Goal: Task Accomplishment & Management: Manage account settings

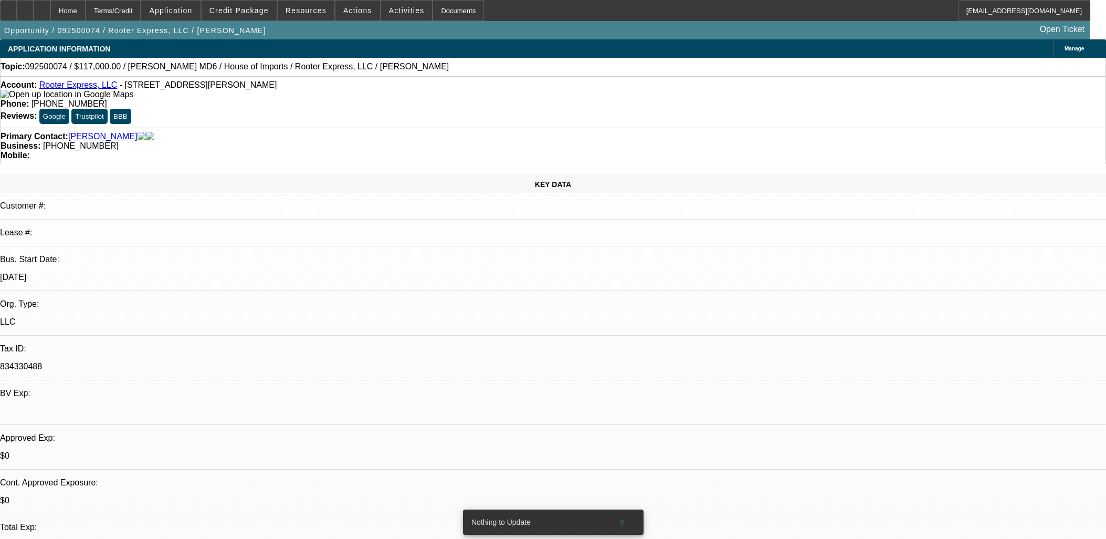
select select "0"
select select "2"
select select "0"
select select "6"
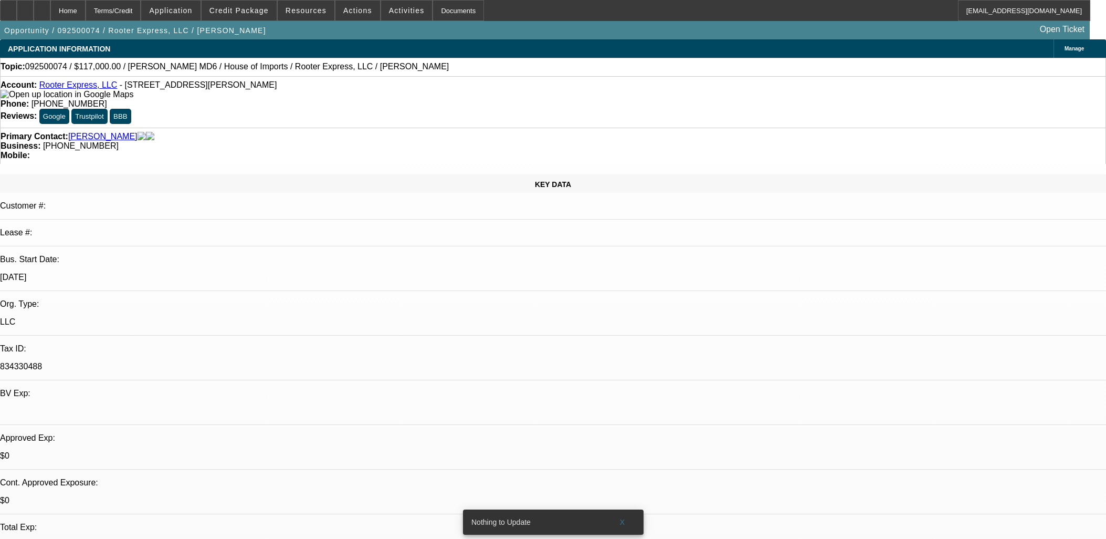
select select "0"
select select "2"
select select "0"
select select "6"
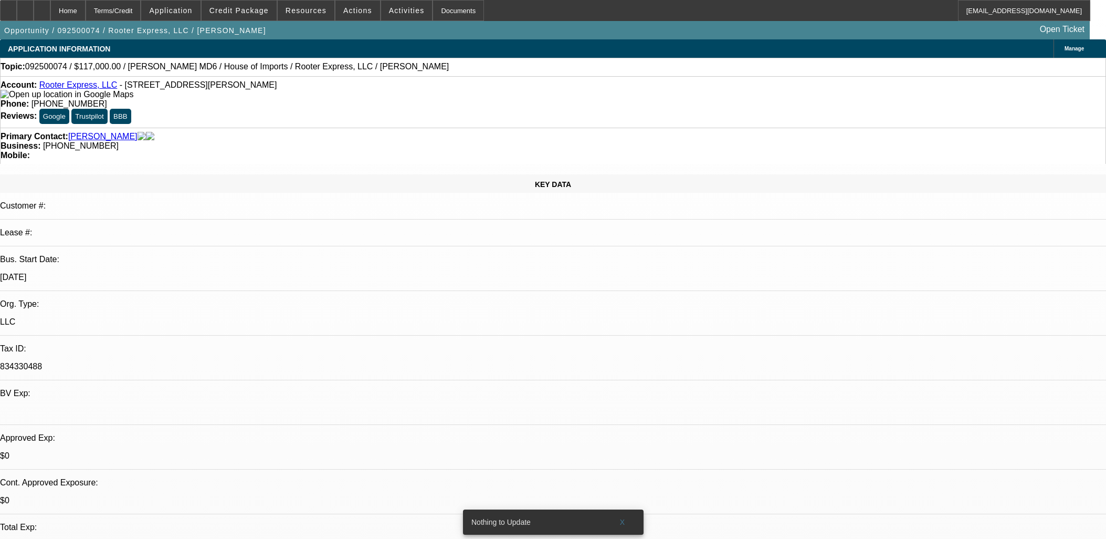
select select "0.1"
select select "0"
select select "2"
select select "0"
select select "6"
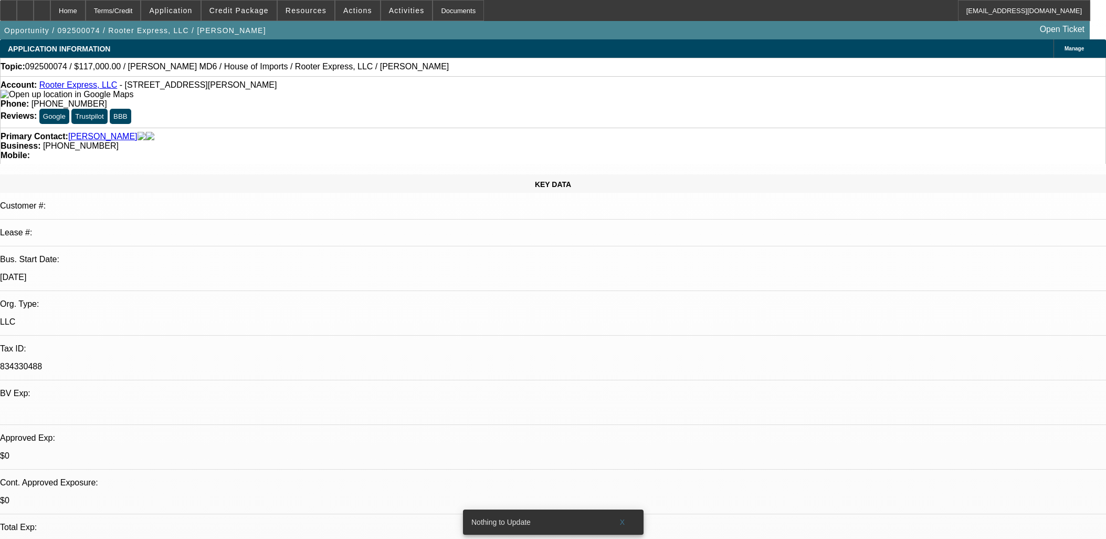
select select "0"
select select "3"
select select "0"
select select "6"
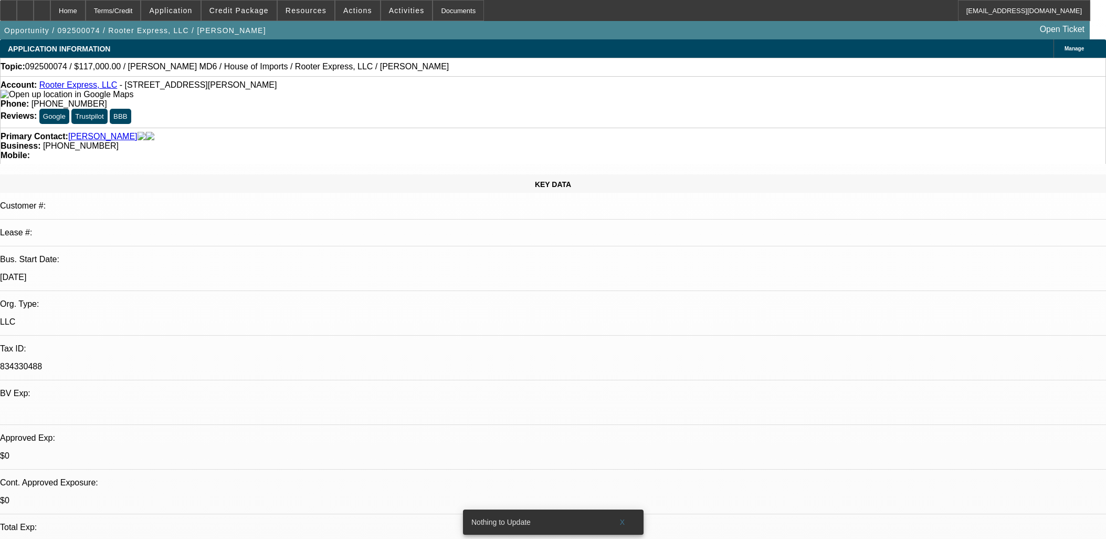
scroll to position [1633, 0]
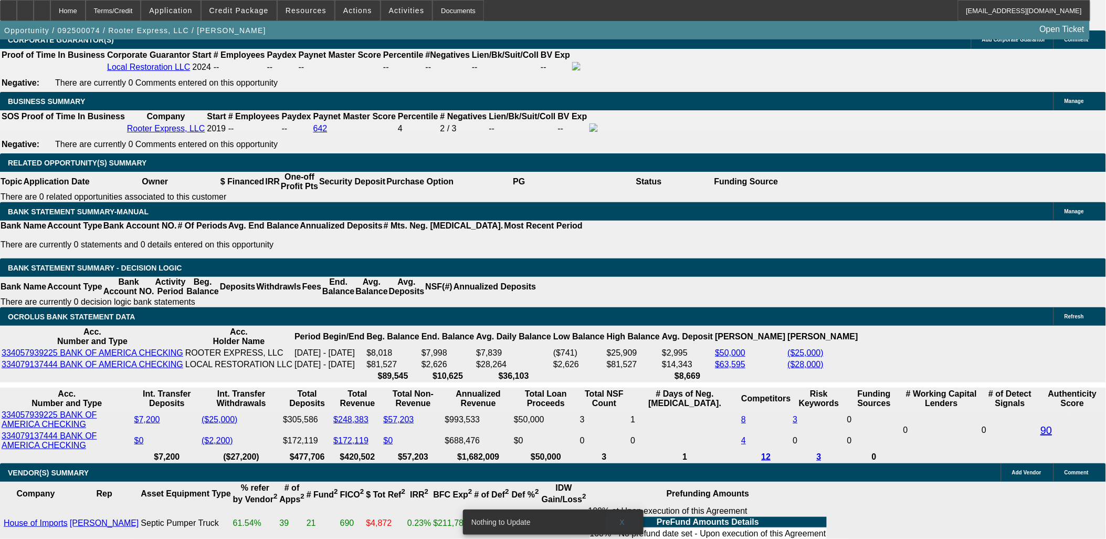
click at [621, 518] on span "X" at bounding box center [622, 522] width 6 height 8
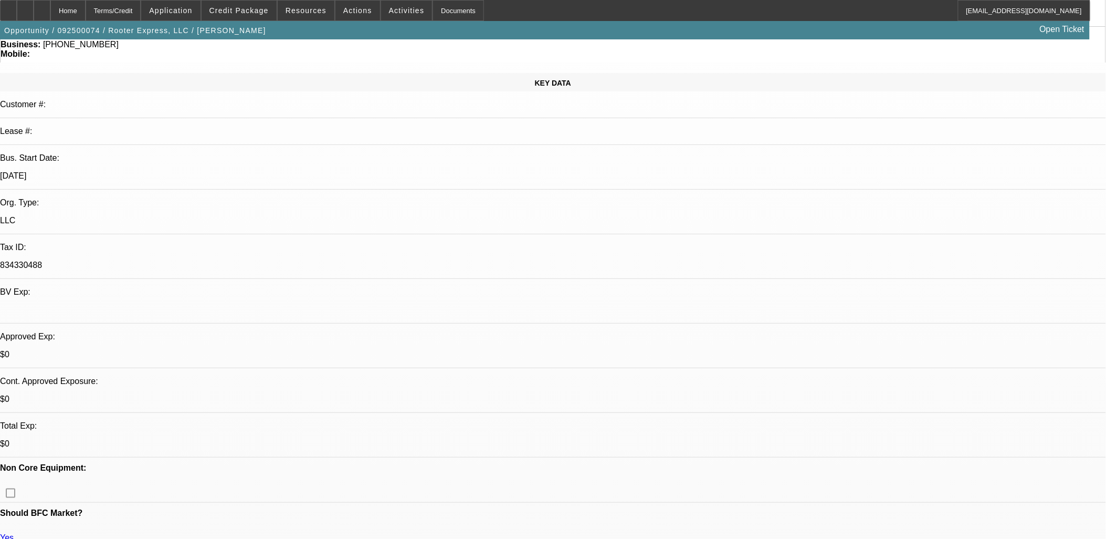
scroll to position [0, 0]
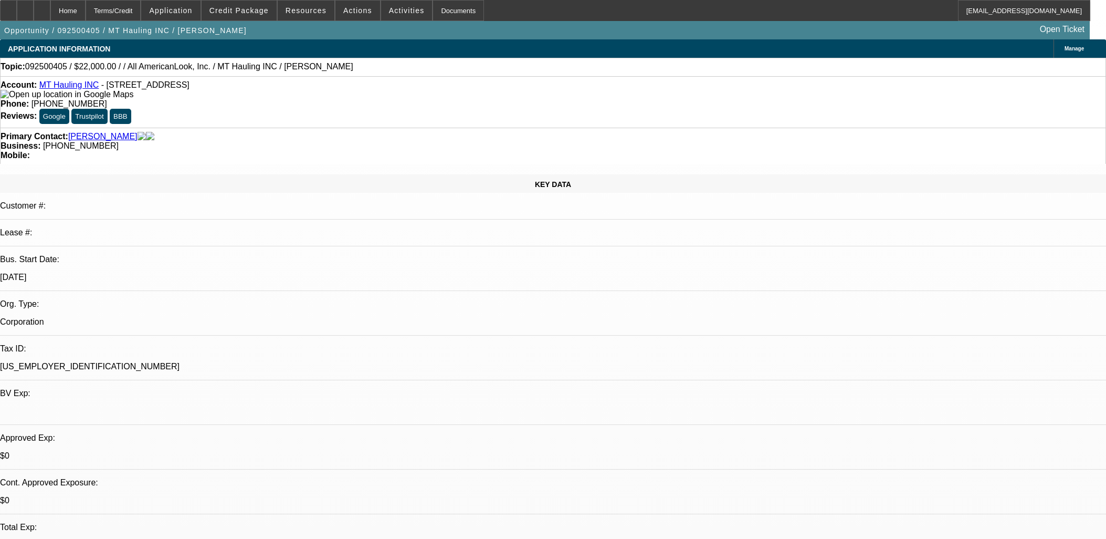
select select "0"
select select "2"
select select "0.1"
select select "4"
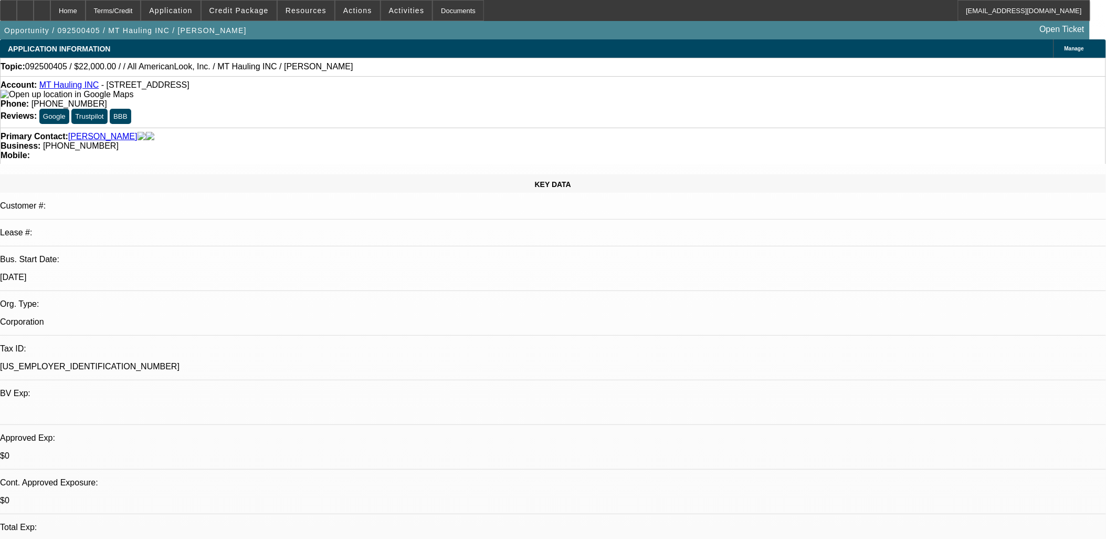
type textarea "Tire disposal facility for local county.. make shirts dtf for customers and tru…"
radio input "true"
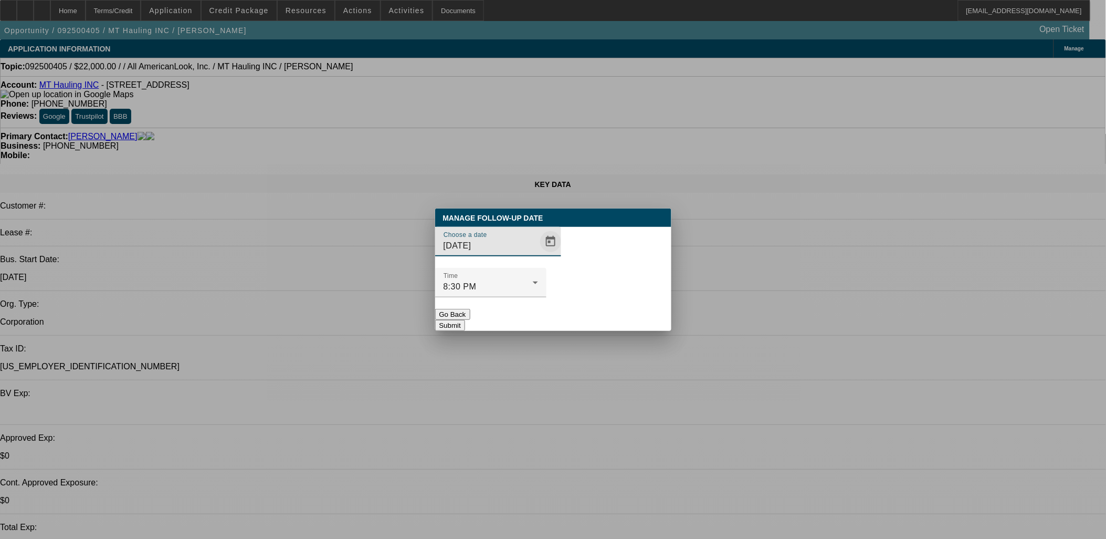
click at [538, 254] on span "Open calendar" at bounding box center [550, 241] width 25 height 25
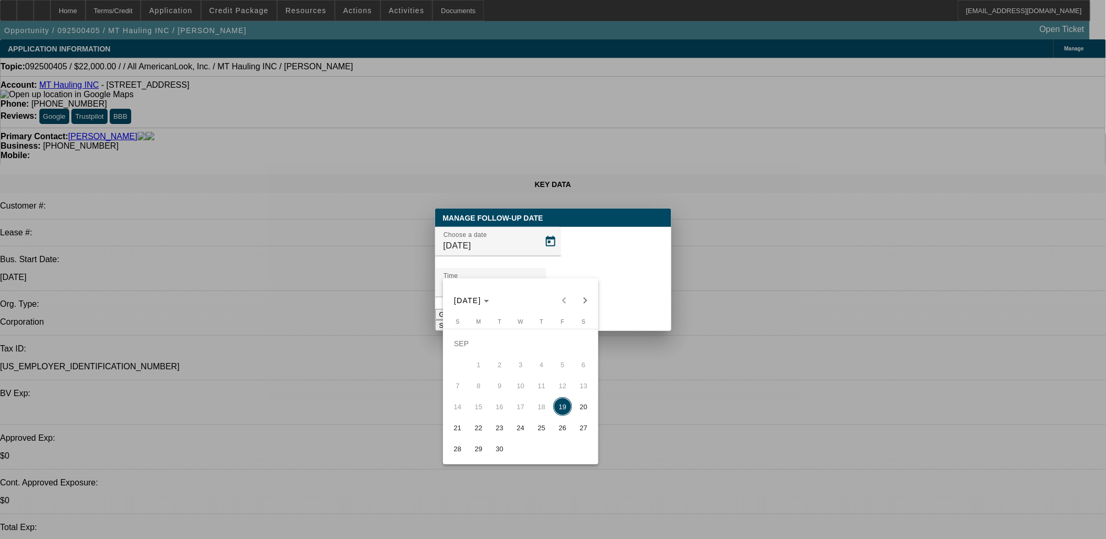
click at [479, 425] on span "22" at bounding box center [478, 427] width 19 height 19
type input "9/22/2025"
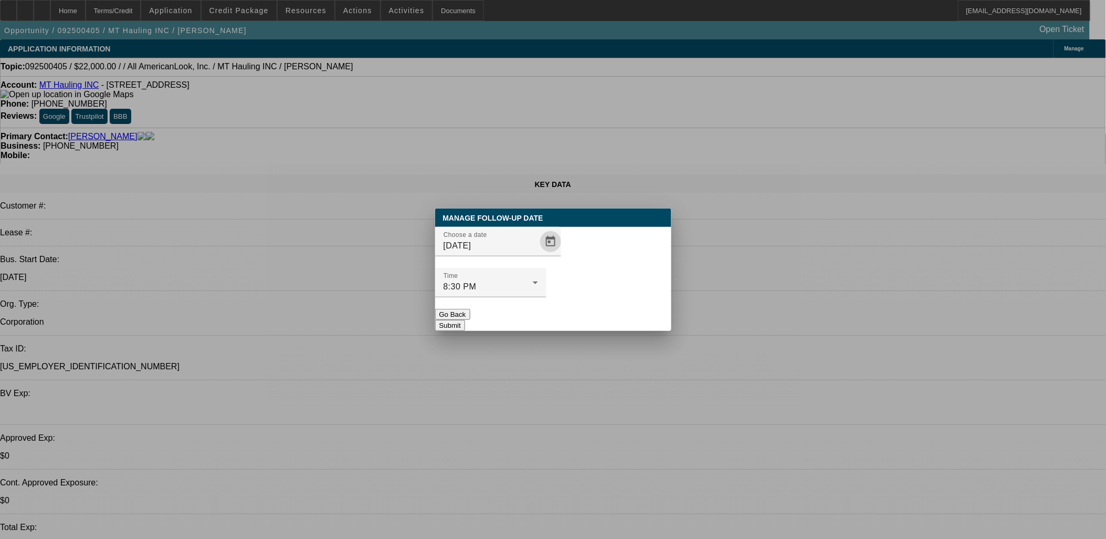
click at [465, 320] on button "Submit" at bounding box center [450, 325] width 30 height 11
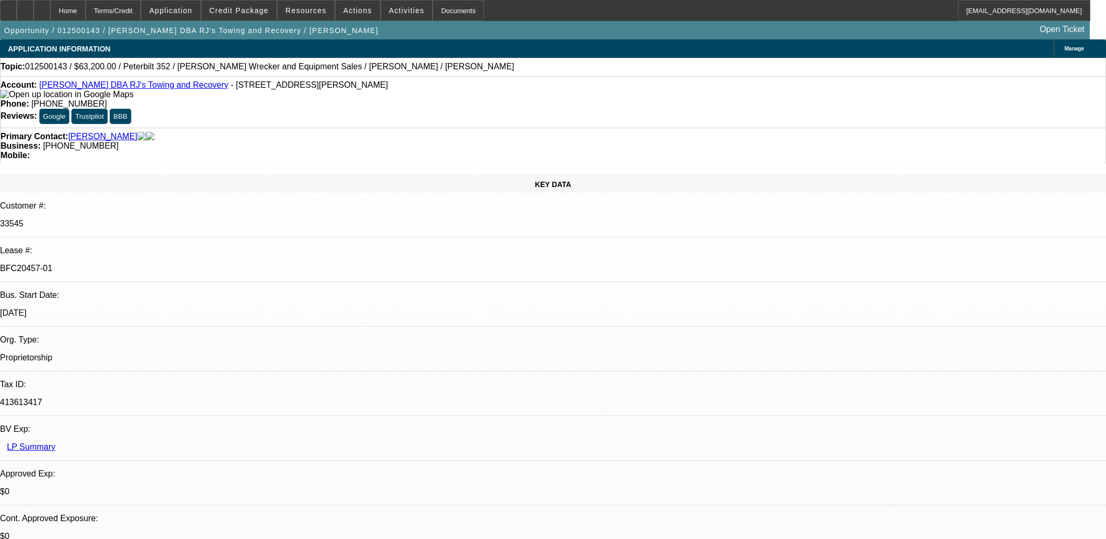
select select "0.2"
select select "2"
select select "0.1"
select select "4"
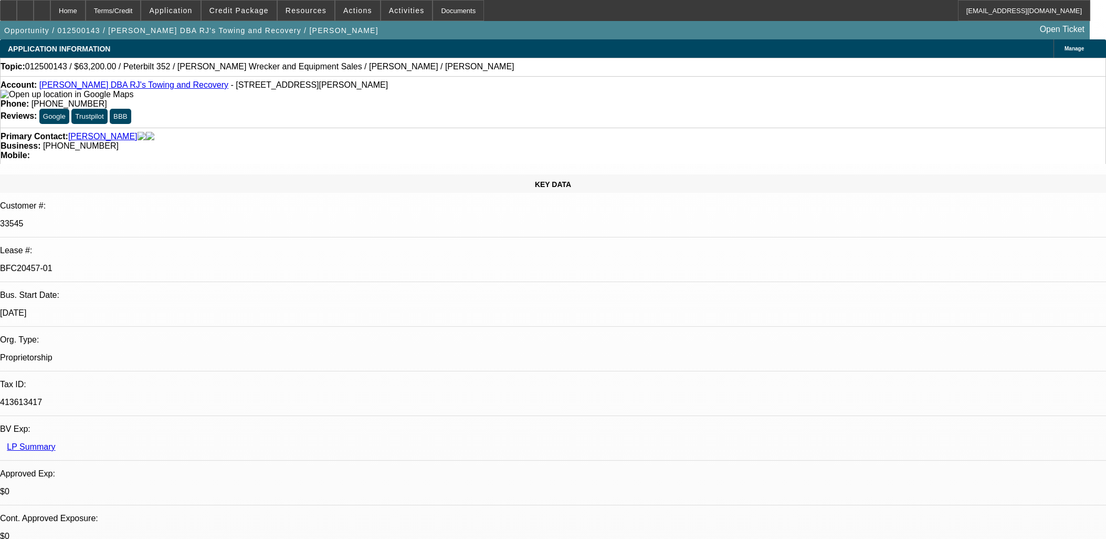
select select "0.2"
select select "2"
select select "0.1"
select select "4"
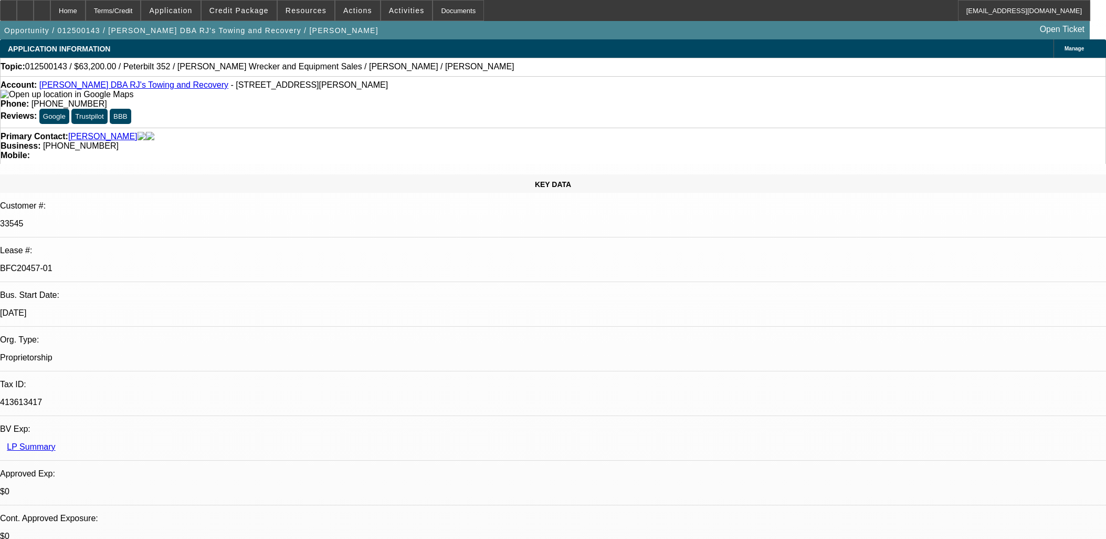
select select "0"
select select "2"
select select "0.1"
select select "4"
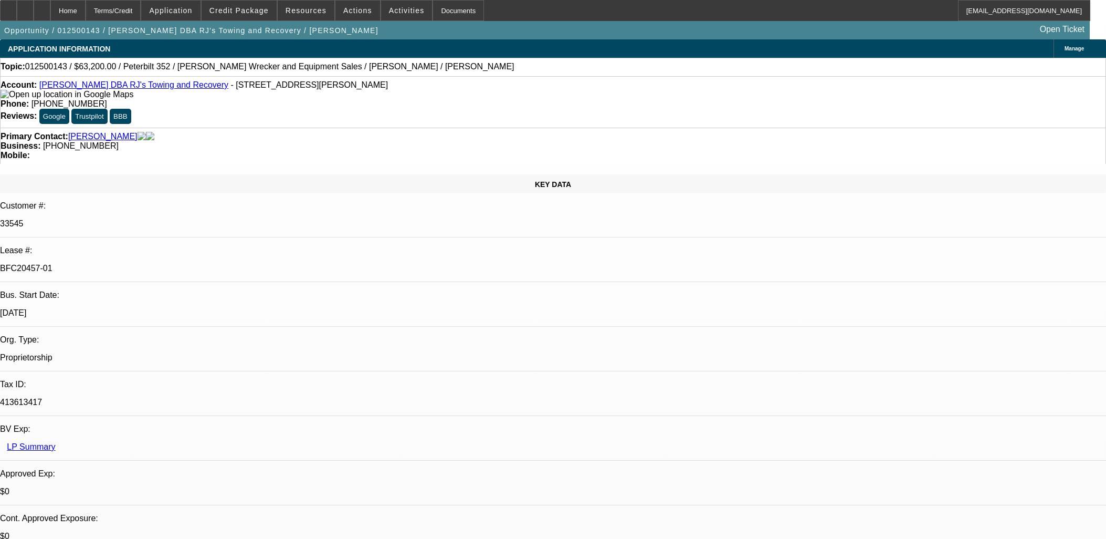
select select "0"
select select "2"
select select "0.1"
select select "4"
